Goal: Find specific page/section: Find specific page/section

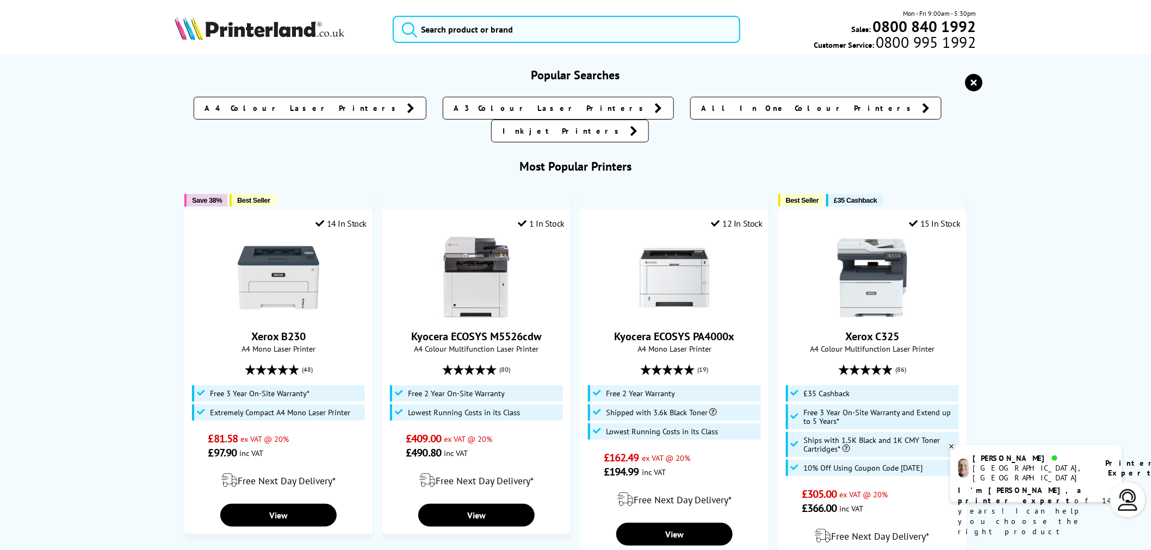
click at [312, 52] on div "Mon - Fri 9:00am - 5:30pm Sales: 0800 840 1992 Customer Service: 0800 995 1992" at bounding box center [575, 32] width 870 height 48
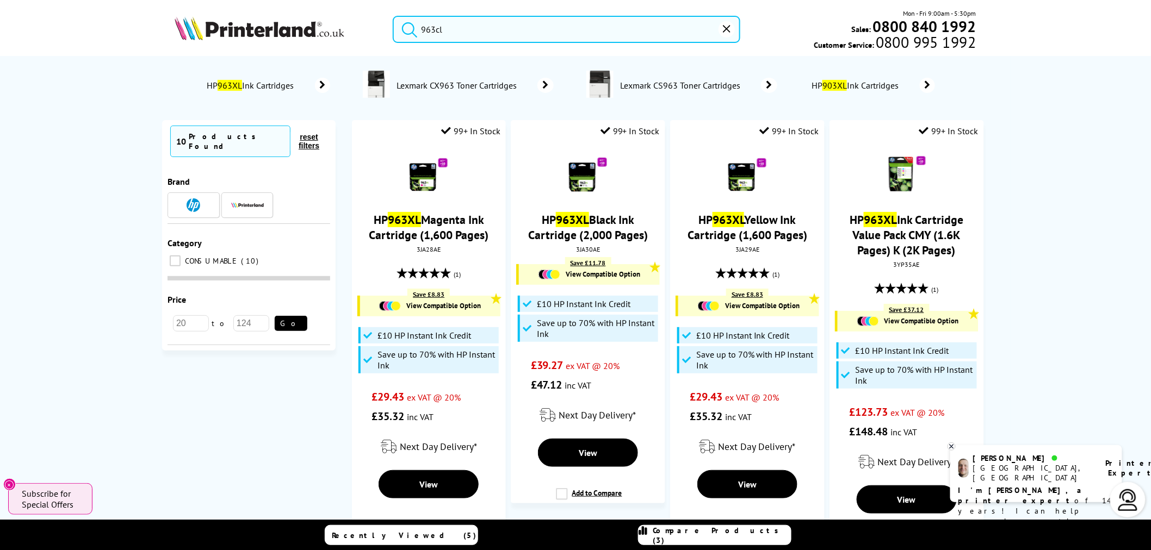
drag, startPoint x: 507, startPoint y: 39, endPoint x: 234, endPoint y: 30, distance: 273.2
click at [236, 30] on div "963cl Mon - Fri 9:00am - 5:30pm Sales: 0800 840 1992 Customer Service: 0800 995…" at bounding box center [575, 32] width 870 height 48
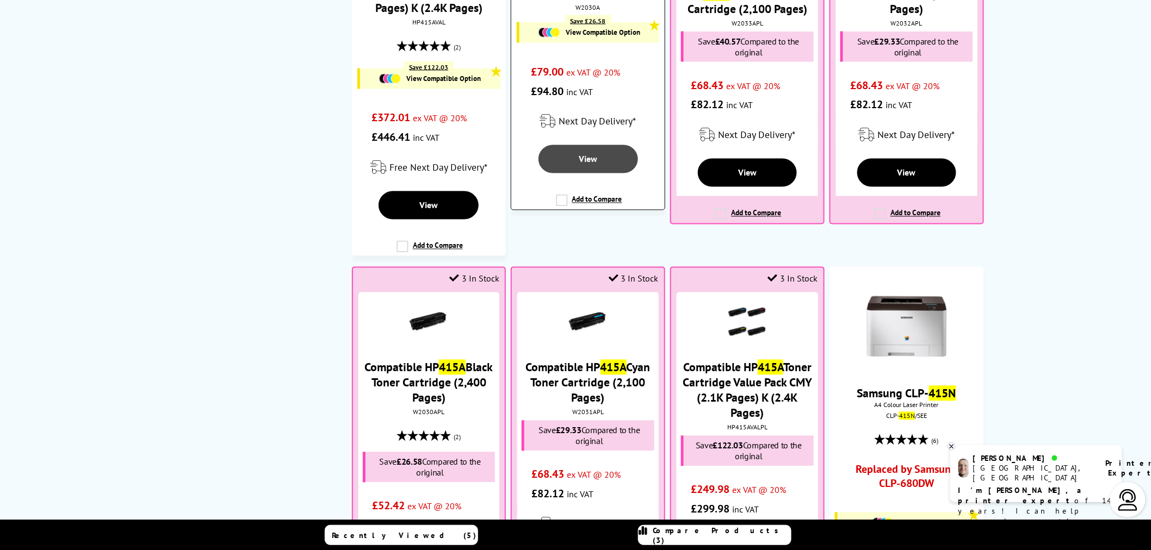
scroll to position [906, 0]
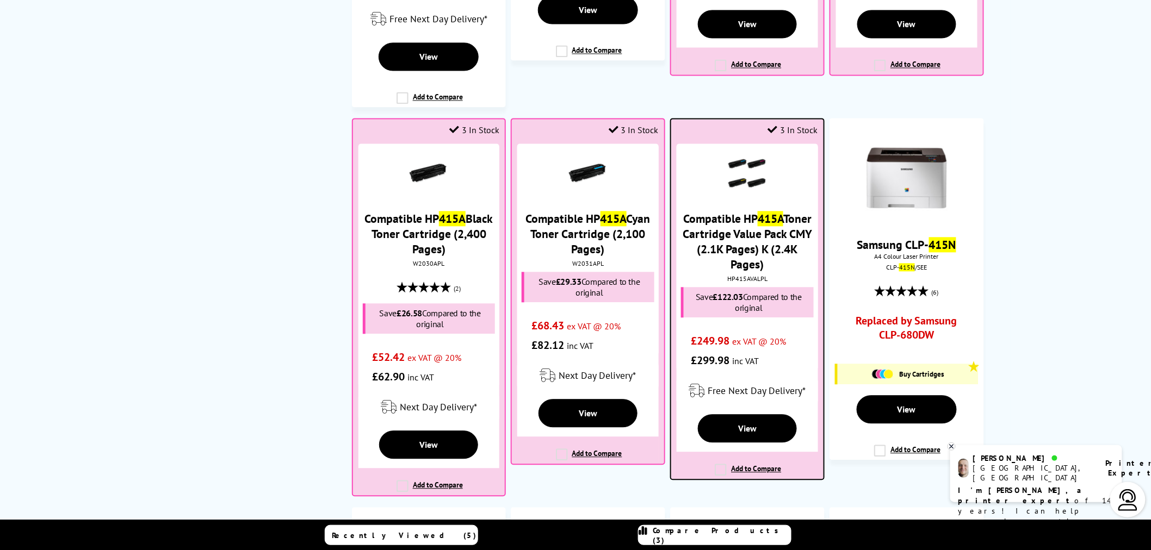
click at [749, 281] on div "HP415AVALPL" at bounding box center [746, 279] width 135 height 8
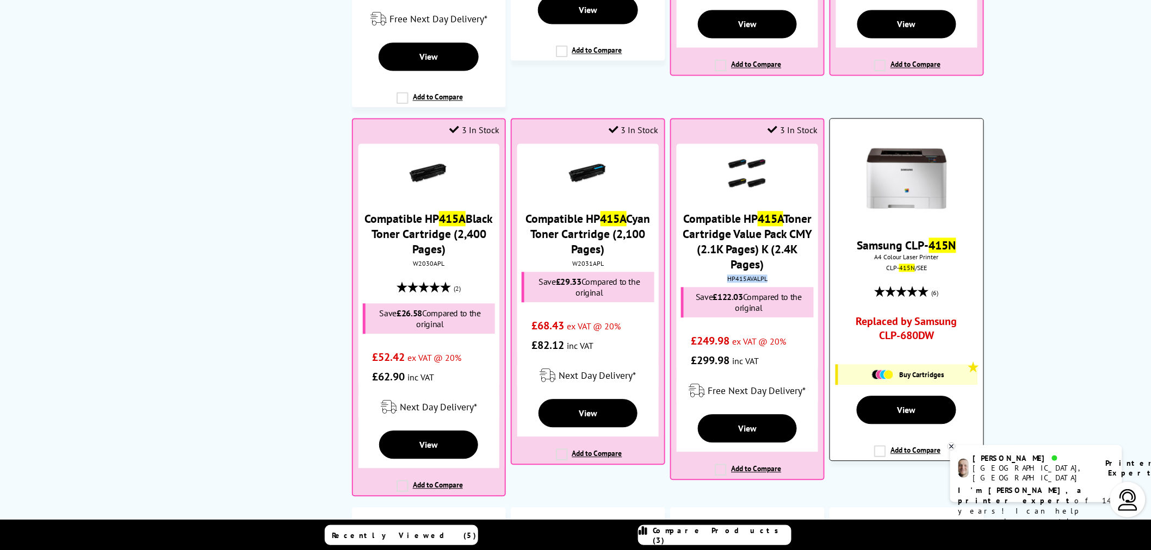
copy div "HP415AVALPL"
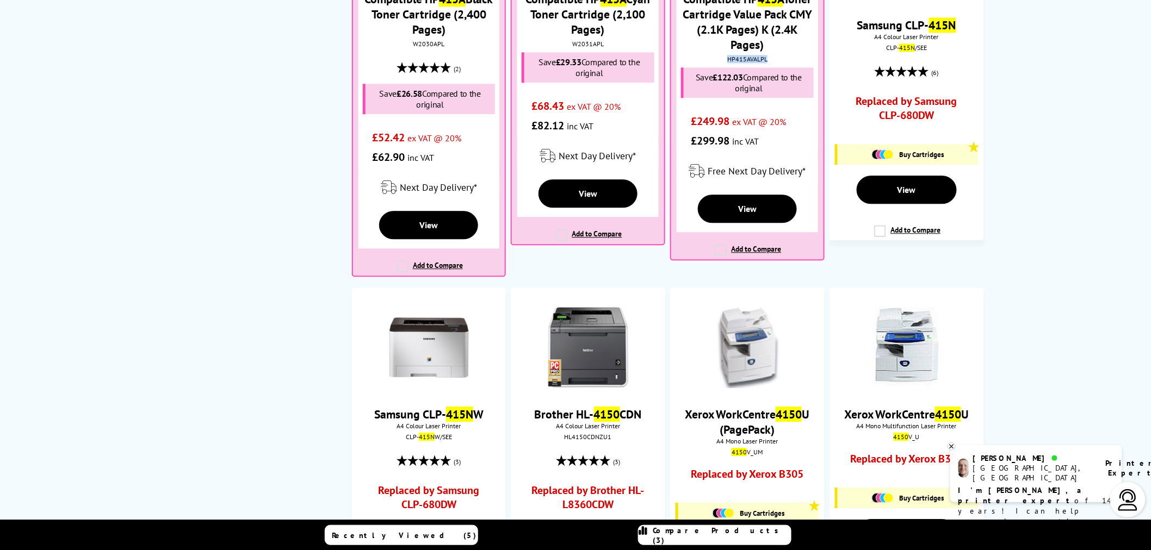
scroll to position [846, 0]
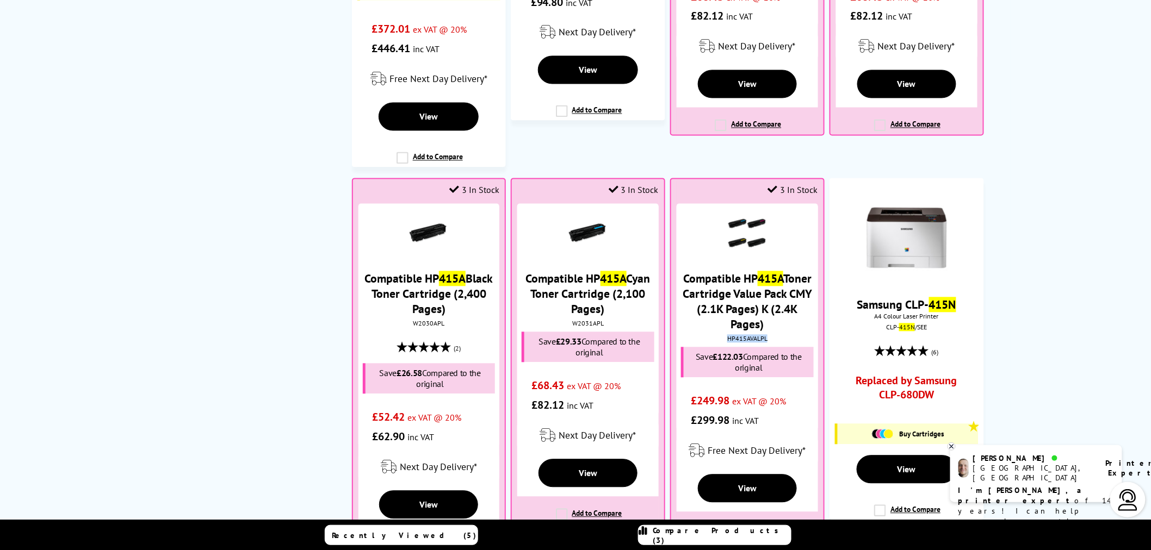
click at [84, 513] on div "No results HP 415A Toner Cartridges Canon PIXMA TS4150i Ink Cartridges HP 410A …" at bounding box center [575, 281] width 1151 height 2142
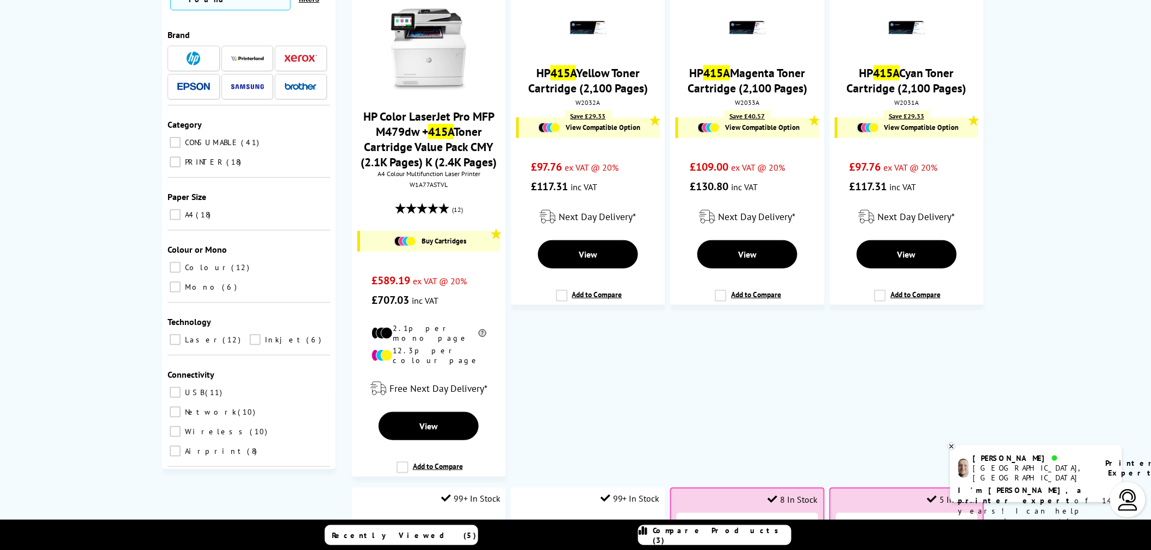
scroll to position [0, 0]
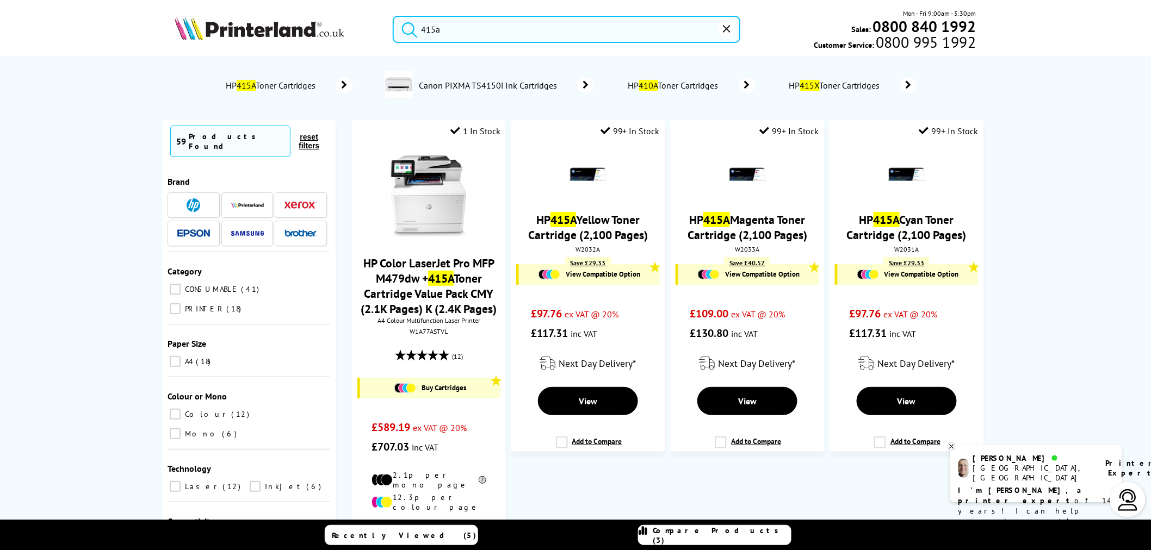
click at [583, 25] on input "415a" at bounding box center [567, 29] width 348 height 27
paste input "5455C017"
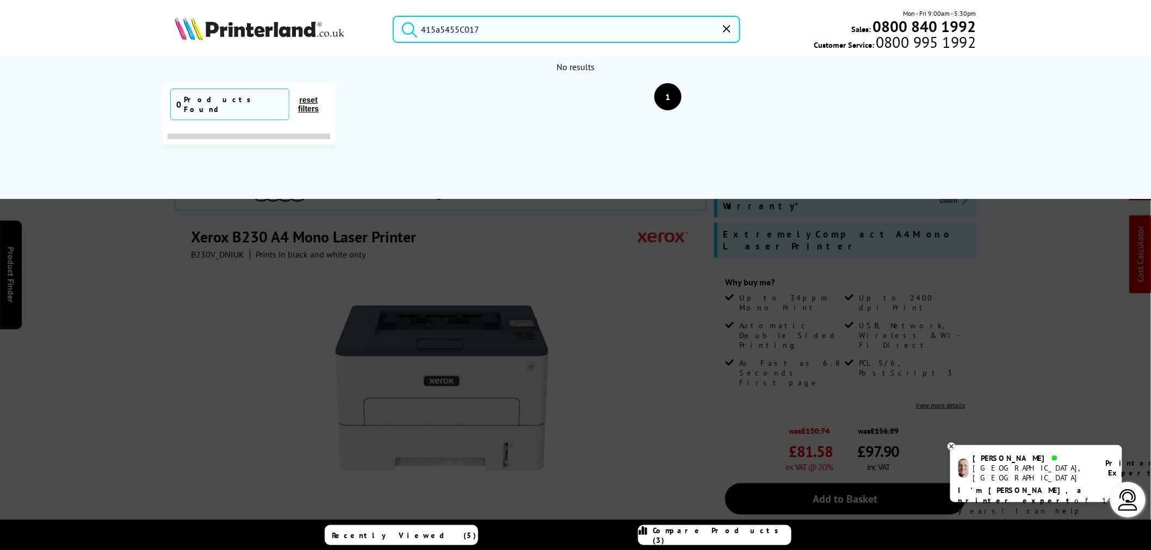
drag, startPoint x: 244, startPoint y: 36, endPoint x: 187, endPoint y: 47, distance: 57.6
click at [107, 26] on header "415a5455C017 Mon - Fri 9:00am - 5:30pm Sales: 0800 840 1992 Customer Service: 0…" at bounding box center [575, 46] width 1151 height 93
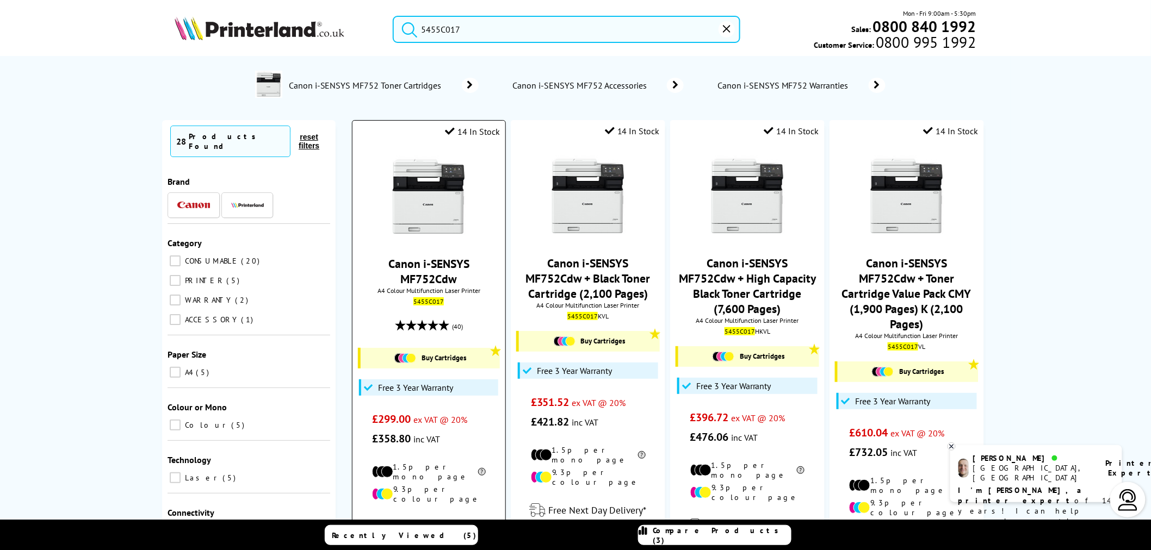
type input "5455C017"
click at [429, 202] on img at bounding box center [429, 197] width 82 height 82
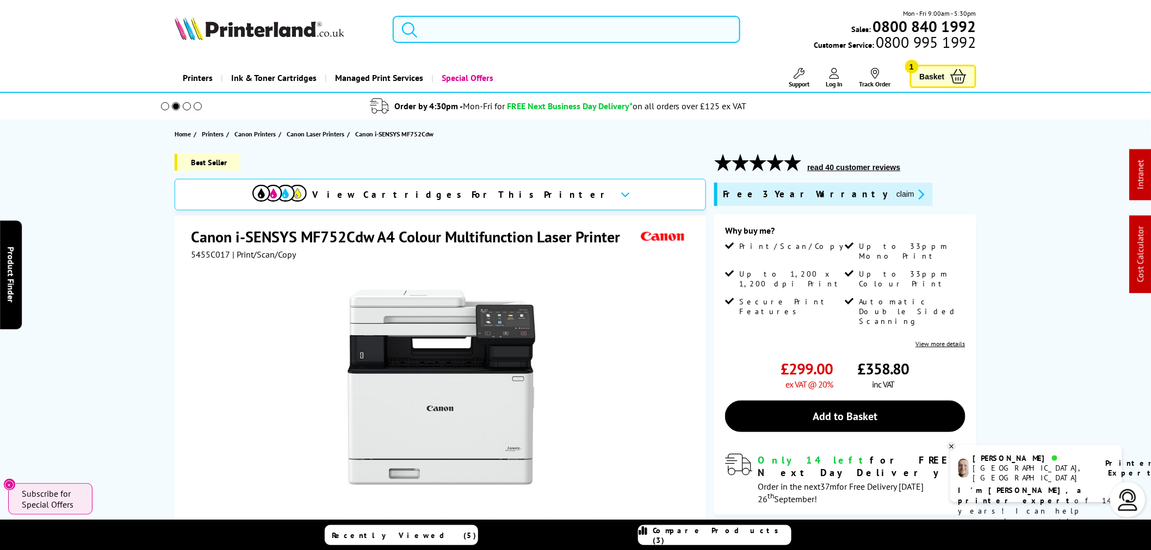
click at [532, 23] on input "search" at bounding box center [567, 29] width 348 height 27
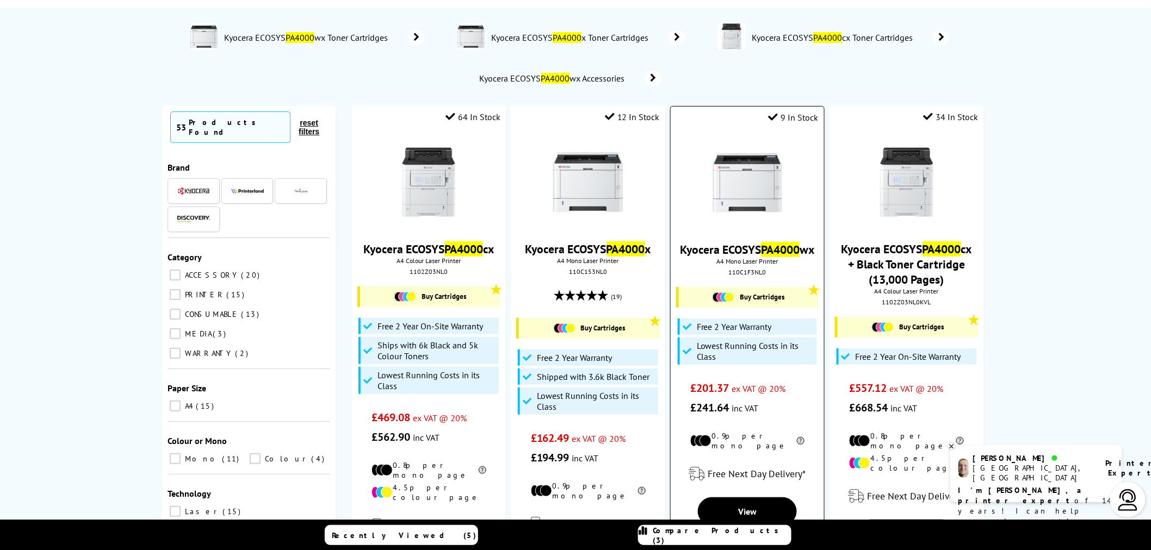
scroll to position [121, 0]
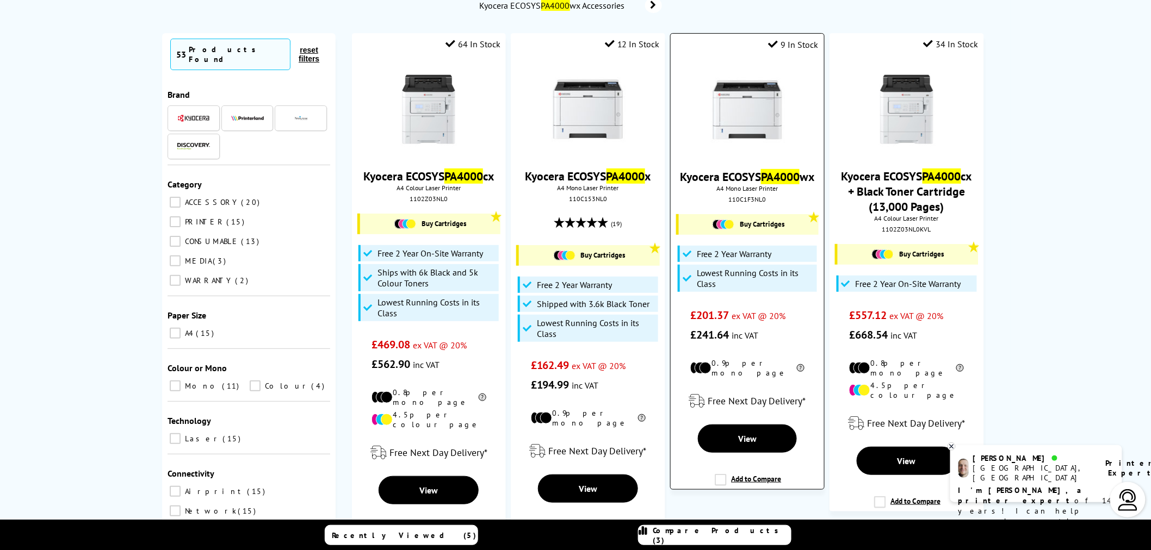
type input "pa4000"
click at [751, 107] on img at bounding box center [748, 110] width 82 height 82
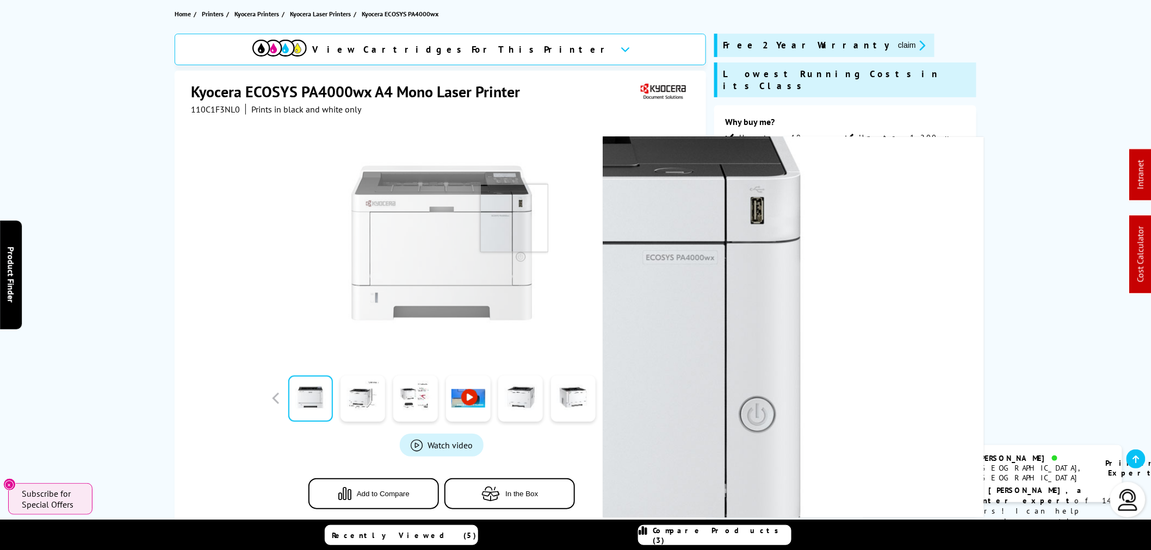
scroll to position [121, 0]
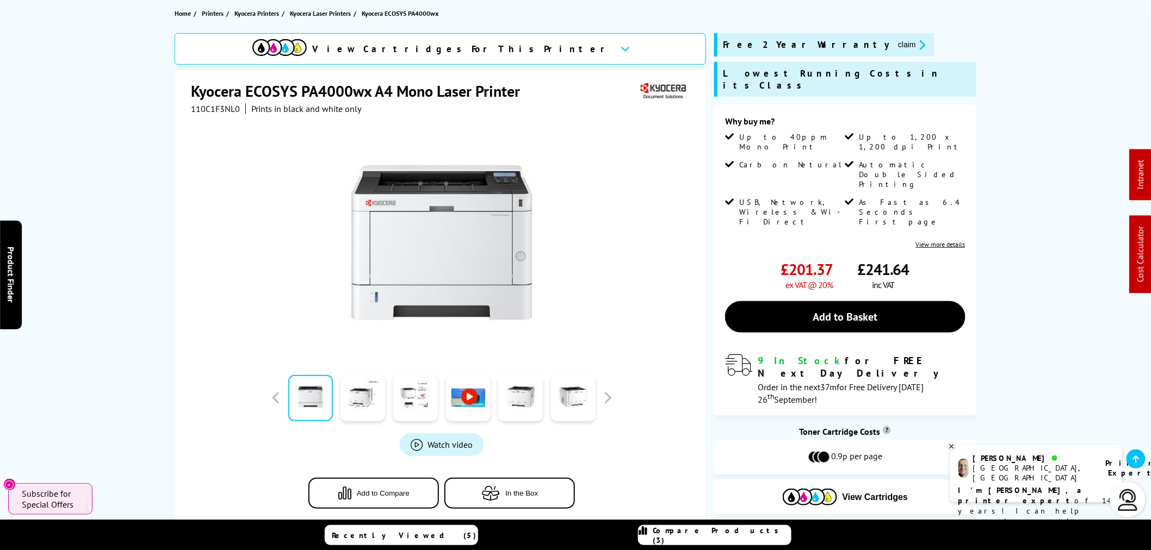
click at [230, 111] on span "110C1F3NL0" at bounding box center [215, 108] width 49 height 11
click at [228, 111] on span "110C1F3NL0" at bounding box center [215, 108] width 49 height 11
copy span "110C1F3NL0"
